Goal: Information Seeking & Learning: Learn about a topic

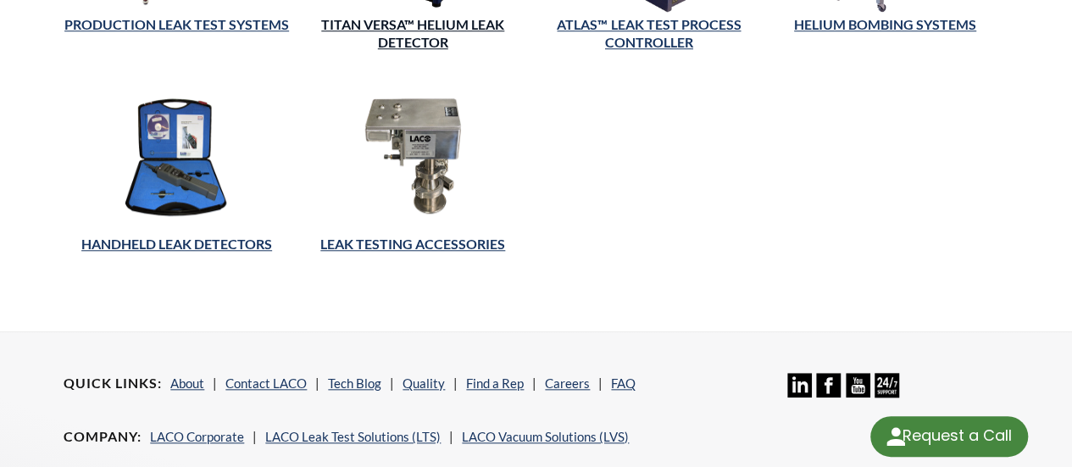
scroll to position [500, 0]
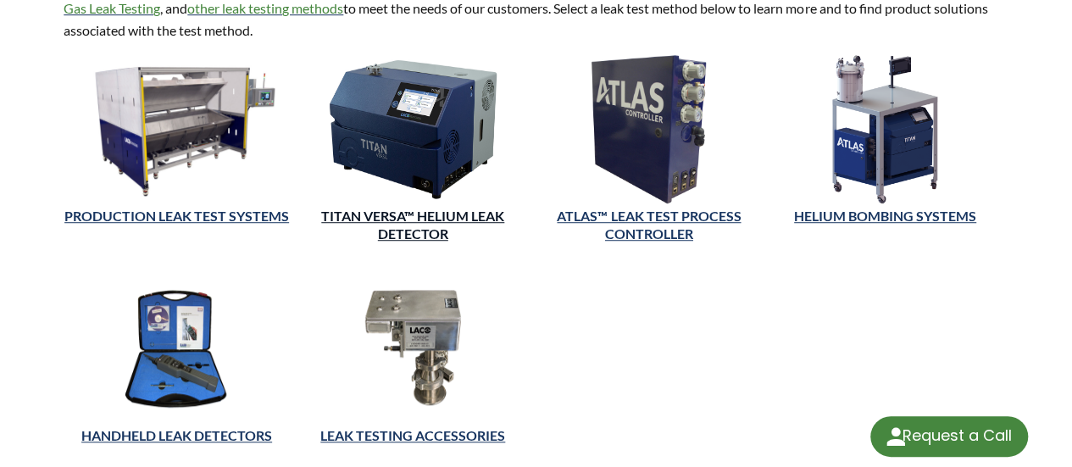
click at [431, 208] on link "TITAN VERSA™ Helium Leak Detector" at bounding box center [412, 225] width 183 height 34
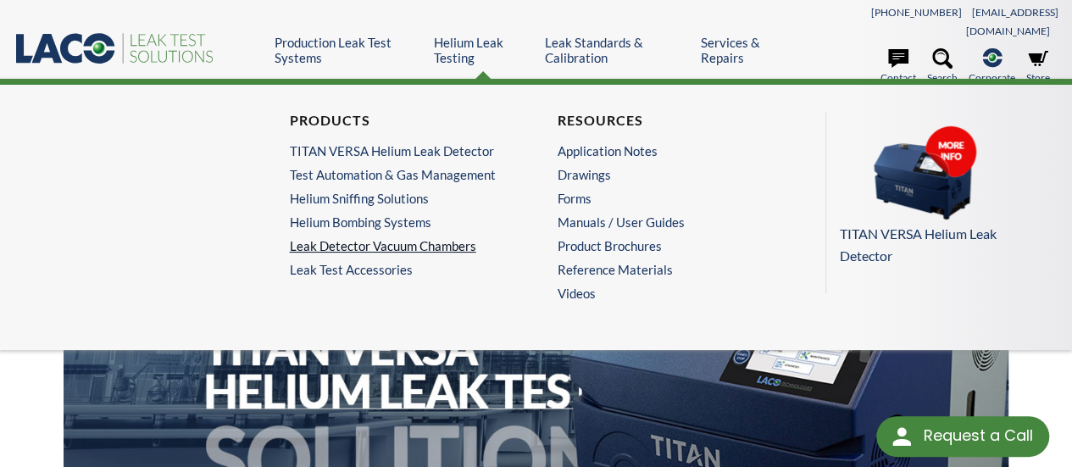
click at [375, 238] on link "Leak Detector Vacuum Chambers" at bounding box center [398, 245] width 217 height 15
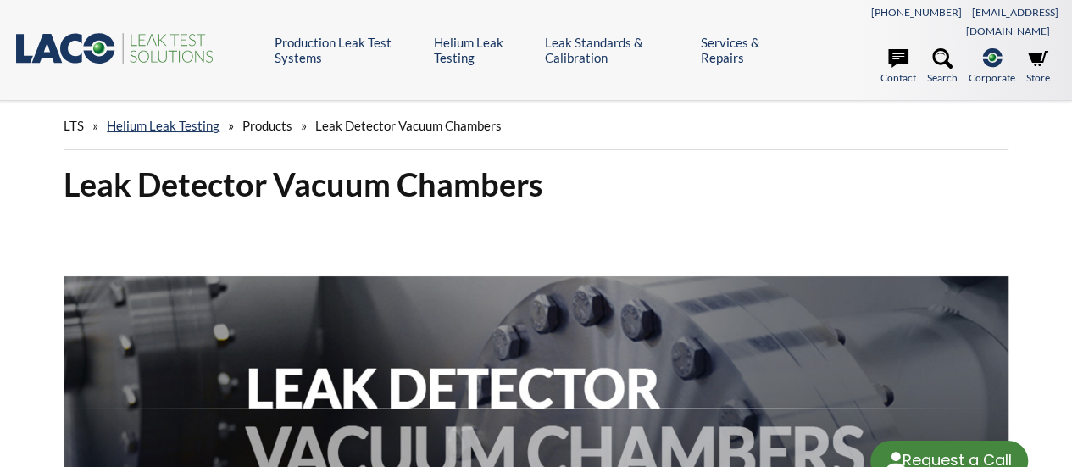
select select "Language Translate Widget"
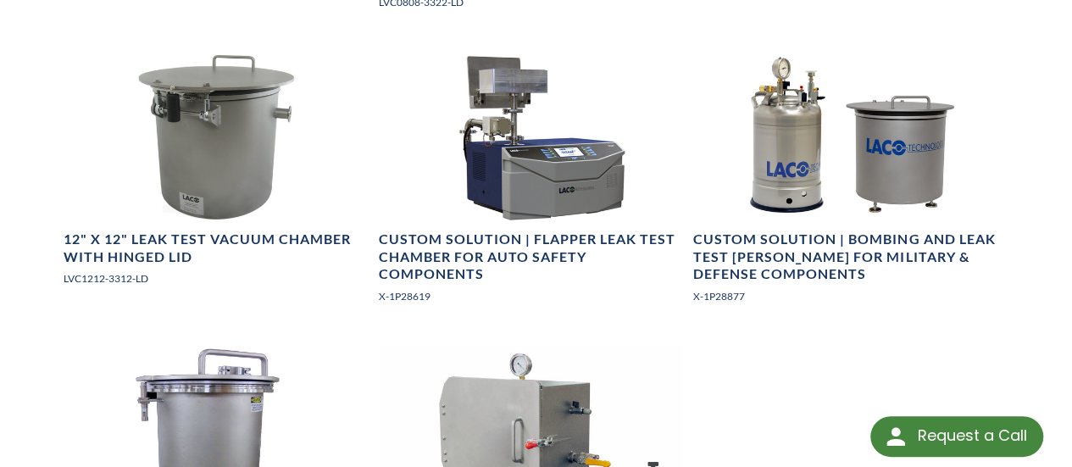
scroll to position [1936, 0]
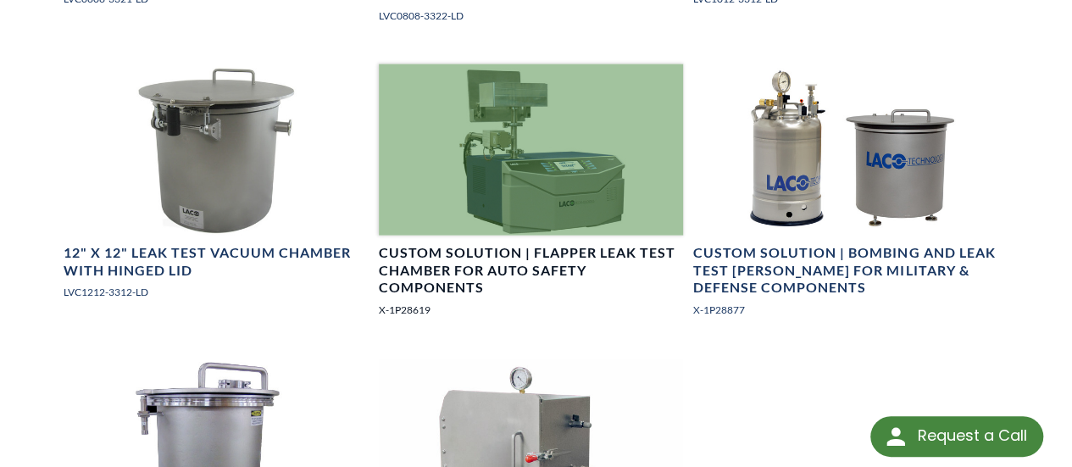
click at [478, 244] on h4 "Custom Solution | Flapper Leak Test Chamber for Auto Safety Components" at bounding box center [531, 270] width 304 height 53
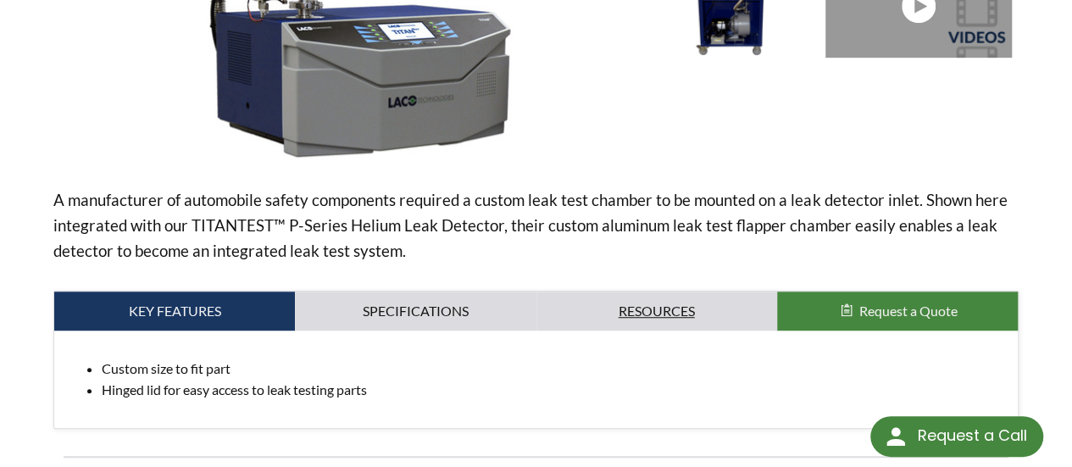
scroll to position [564, 0]
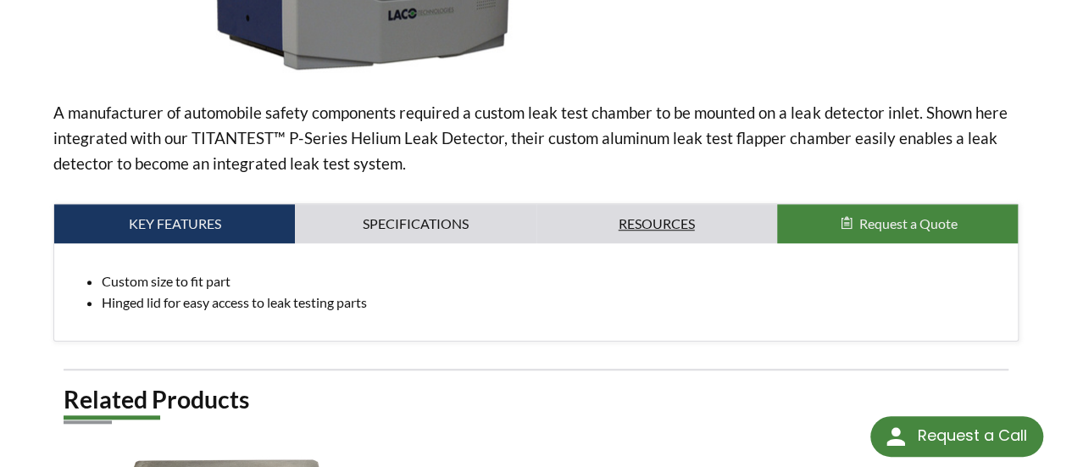
click at [715, 204] on link "Resources" at bounding box center [656, 223] width 241 height 39
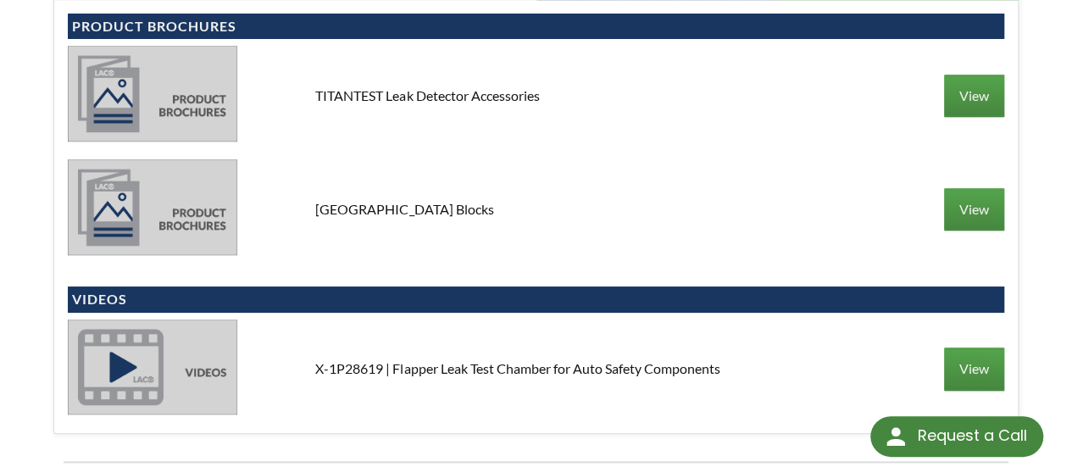
scroll to position [630, 0]
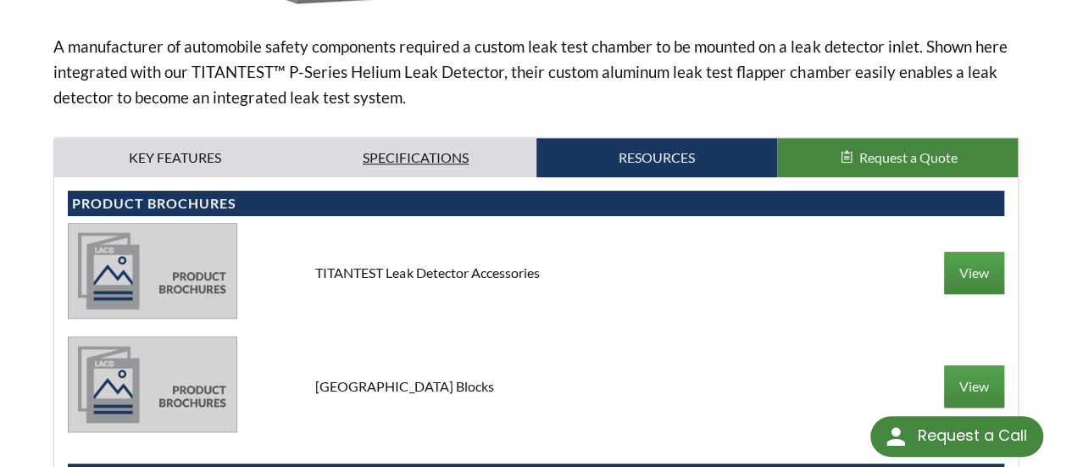
click at [444, 147] on link "Specifications" at bounding box center [415, 157] width 241 height 39
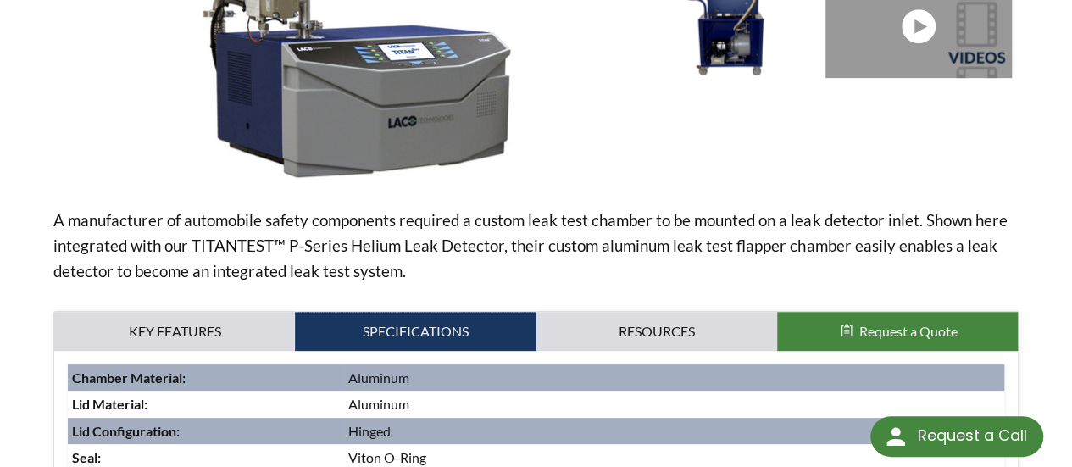
scroll to position [460, 0]
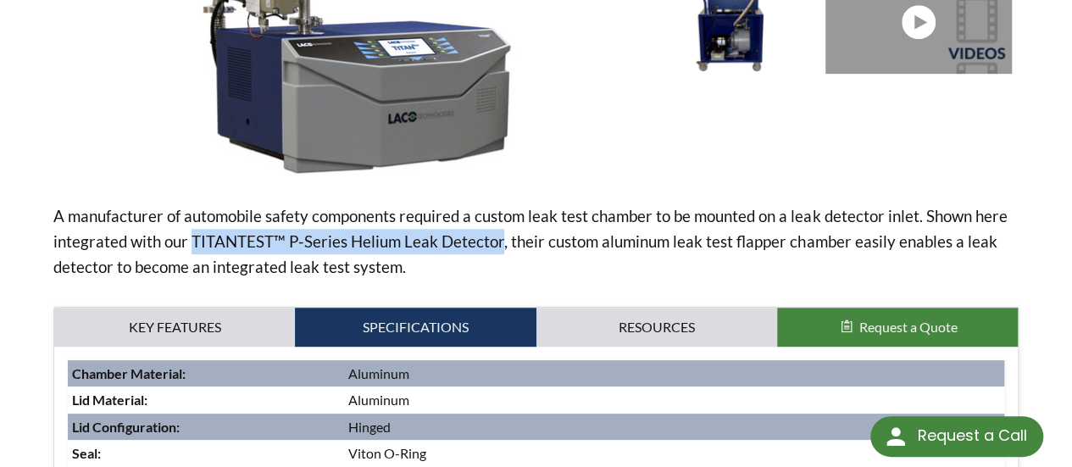
drag, startPoint x: 193, startPoint y: 219, endPoint x: 497, endPoint y: 214, distance: 304.3
click at [497, 214] on p "A manufacturer of automobile safety components required a custom leak test cham…" at bounding box center [535, 241] width 965 height 76
copy p "TITANTEST™ P-Series Helium Leak Detector"
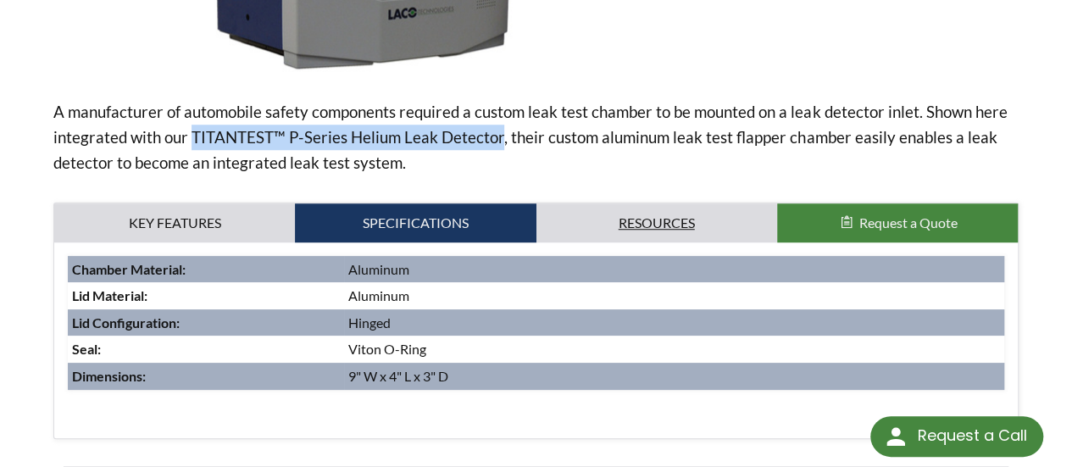
scroll to position [564, 0]
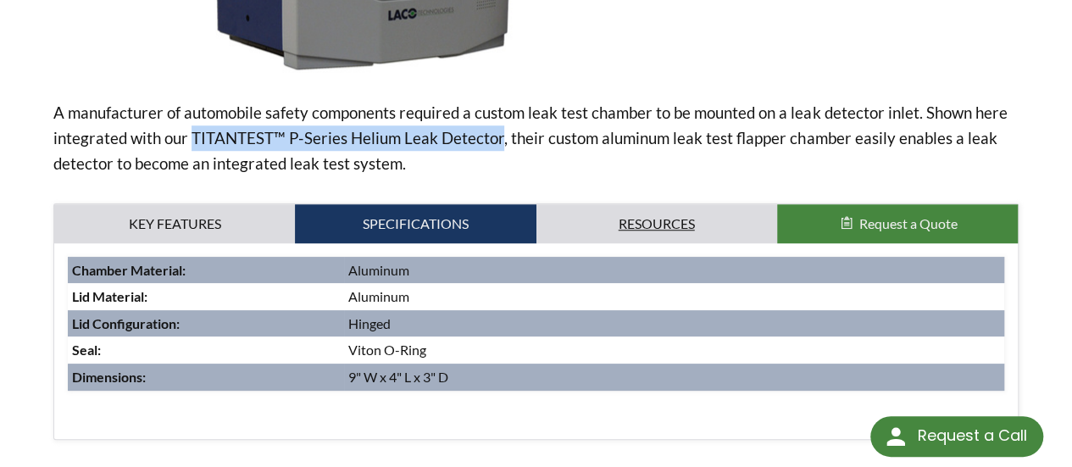
click at [688, 204] on link "Resources" at bounding box center [656, 223] width 241 height 39
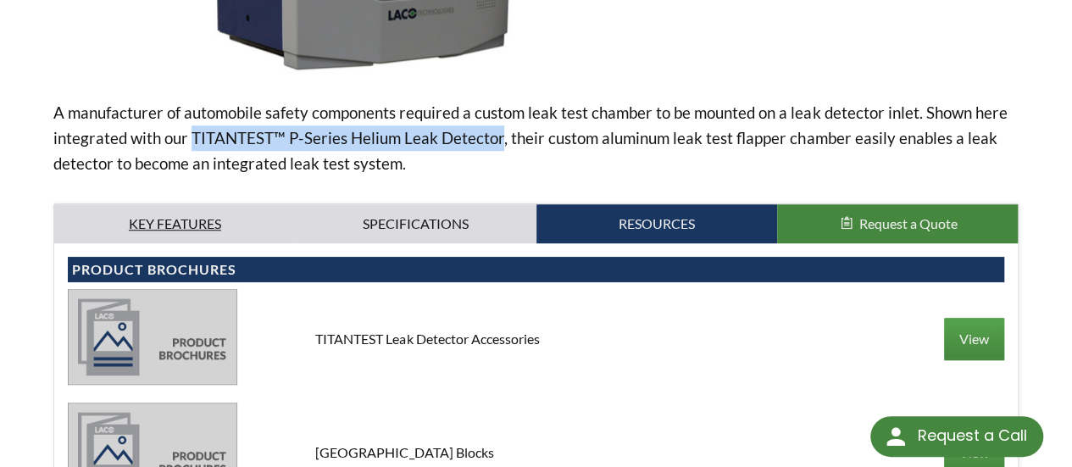
click at [154, 204] on link "Key Features" at bounding box center [174, 223] width 241 height 39
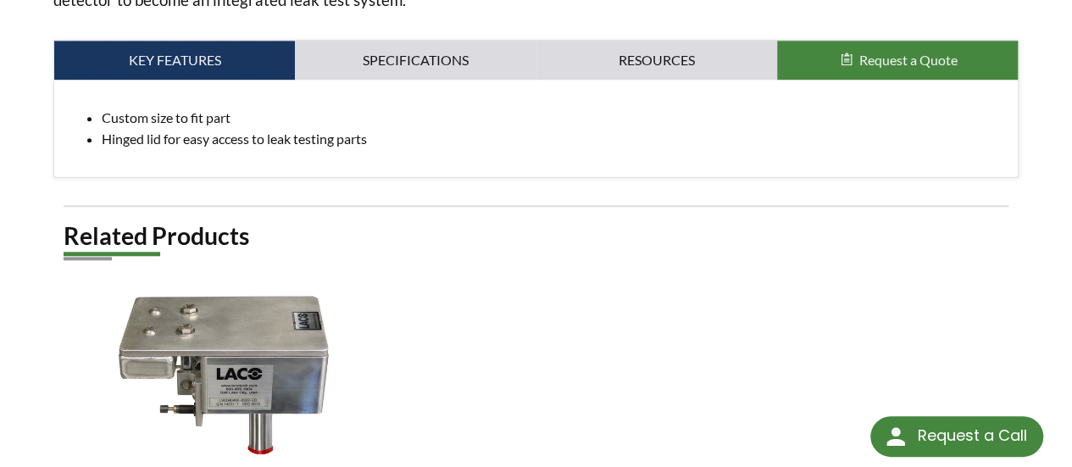
scroll to position [733, 0]
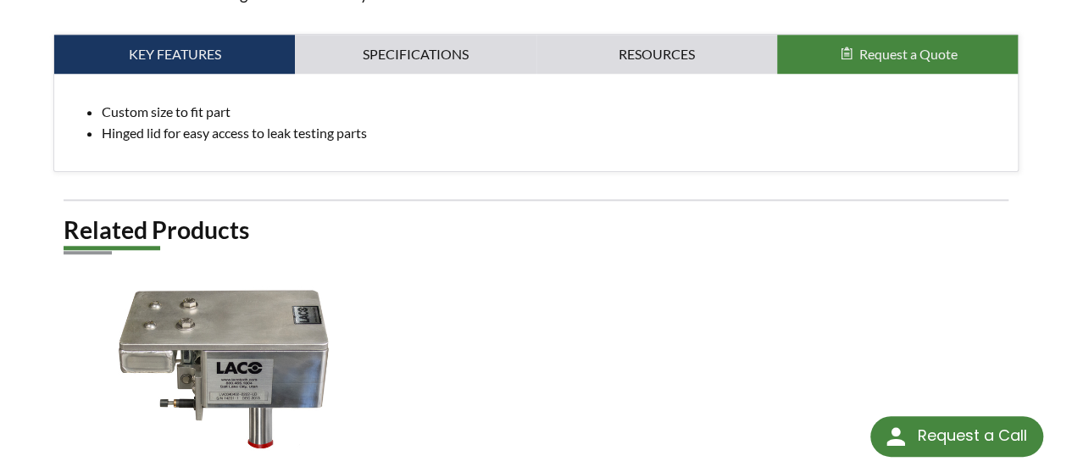
click at [437, 122] on li "Hinged lid for easy access to leak testing parts" at bounding box center [553, 133] width 903 height 22
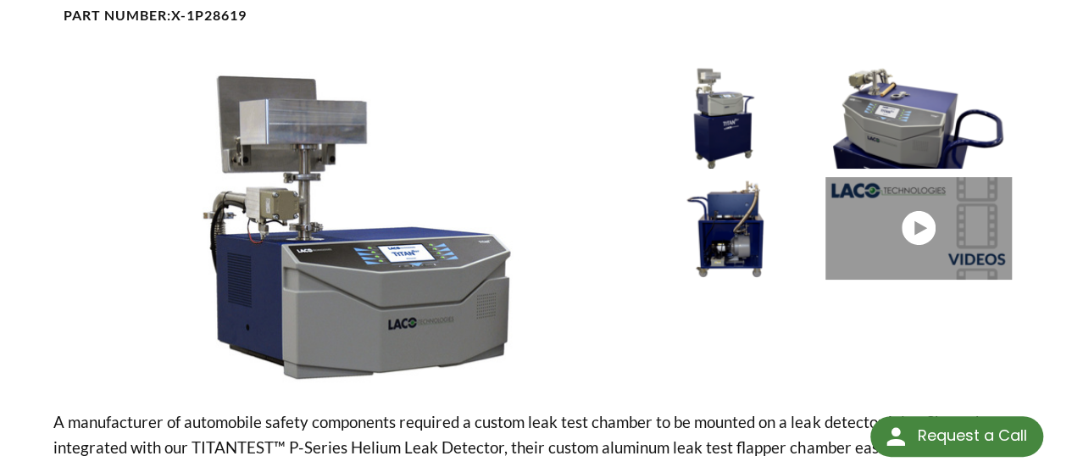
scroll to position [339, 0]
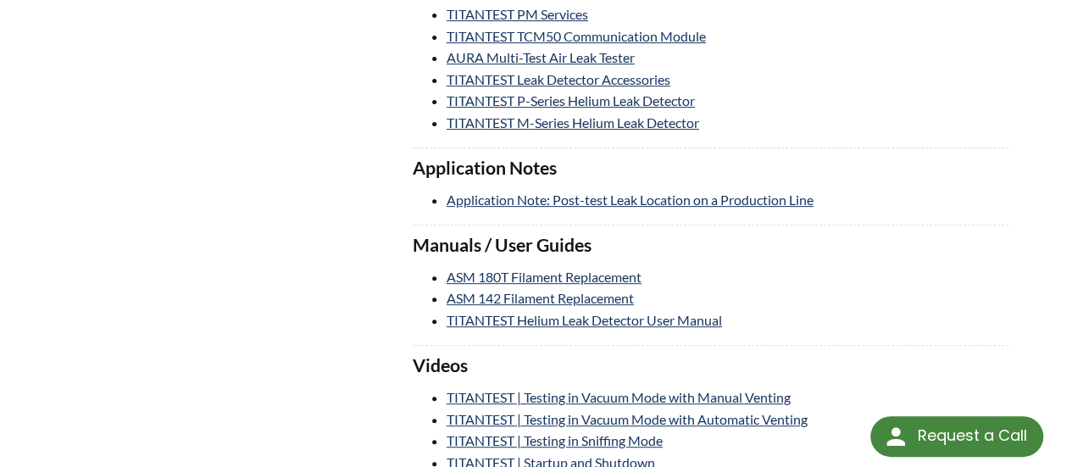
scroll to position [3559, 0]
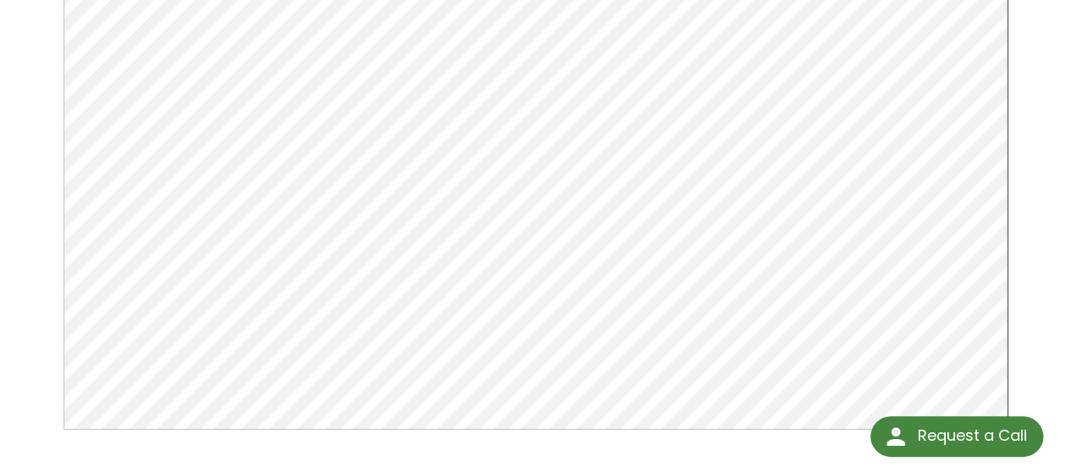
scroll to position [85, 0]
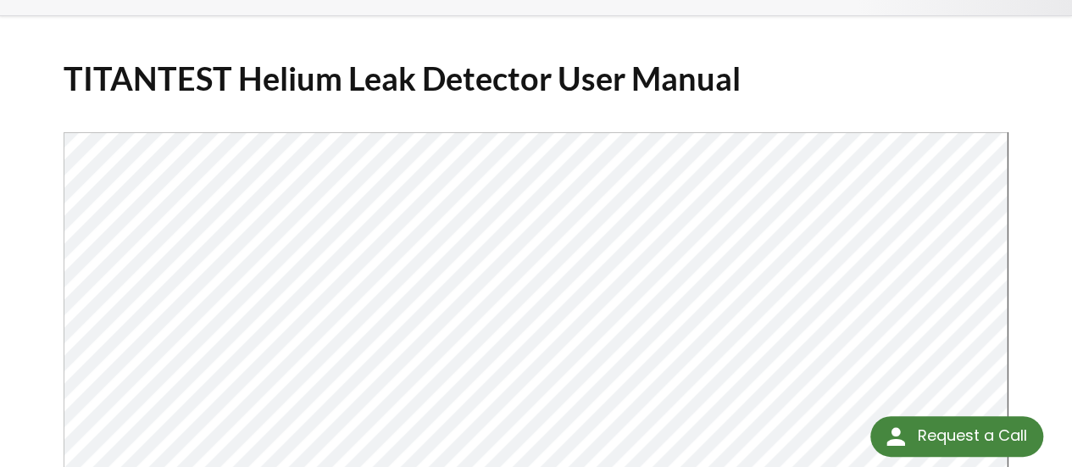
click at [842, 58] on h1 "TITANTEST Helium Leak Detector User Manual" at bounding box center [536, 79] width 945 height 42
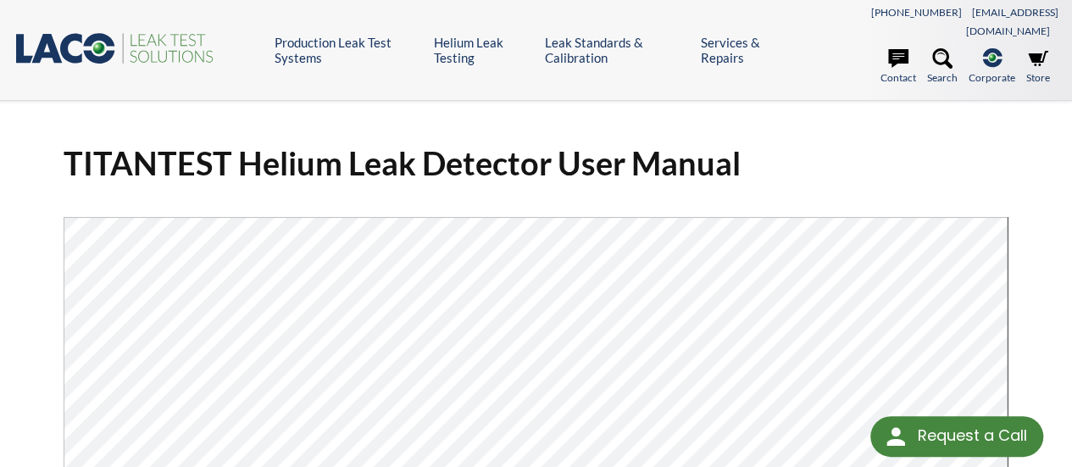
scroll to position [169, 0]
